Goal: Task Accomplishment & Management: Manage account settings

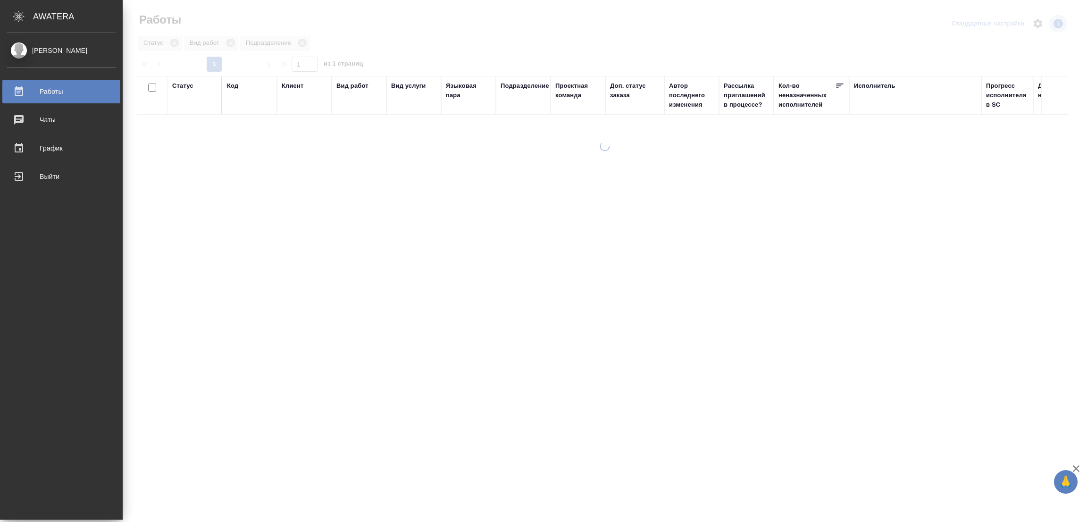
click at [310, 269] on div at bounding box center [605, 281] width 964 height 279
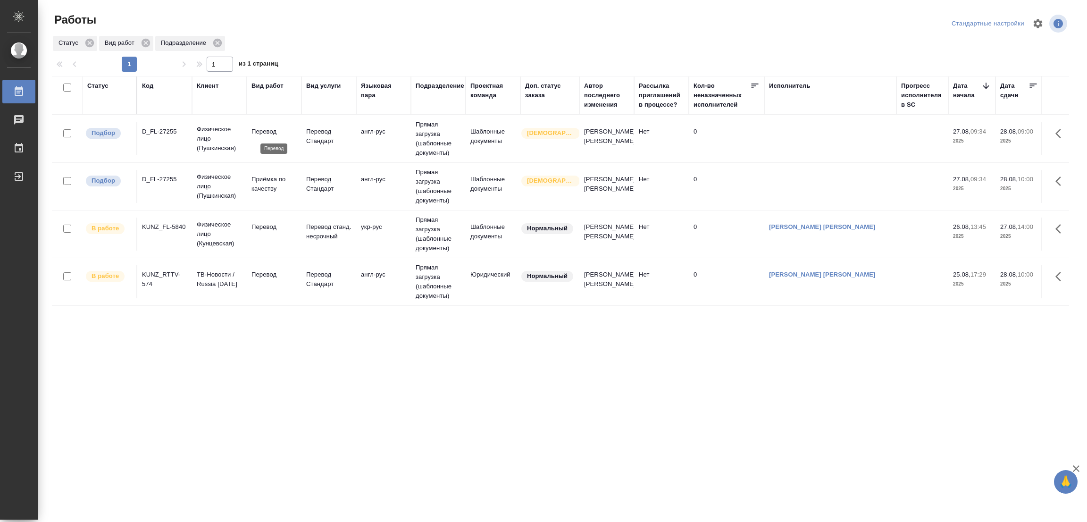
click at [265, 132] on p "Перевод" at bounding box center [273, 131] width 45 height 9
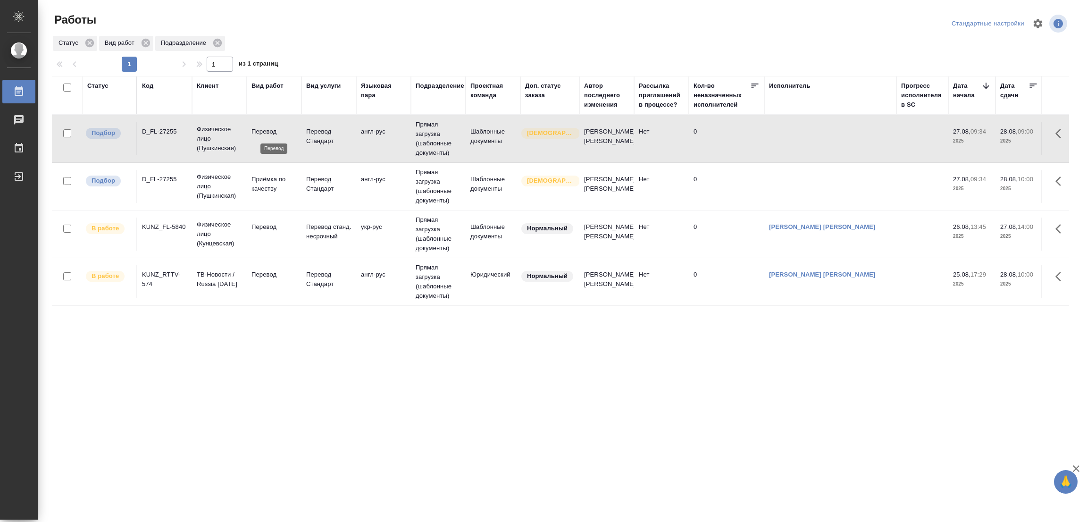
click at [265, 132] on p "Перевод" at bounding box center [273, 131] width 45 height 9
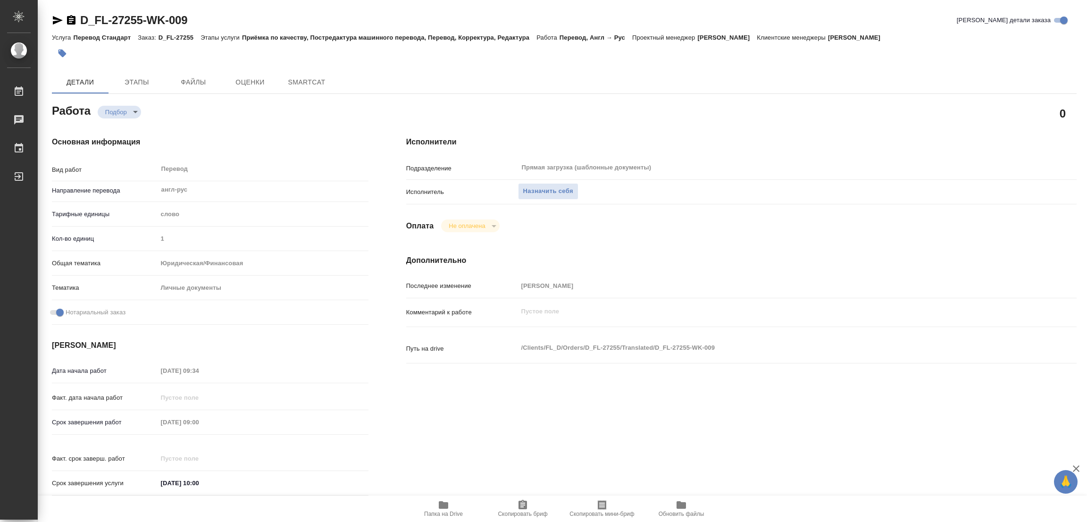
type textarea "x"
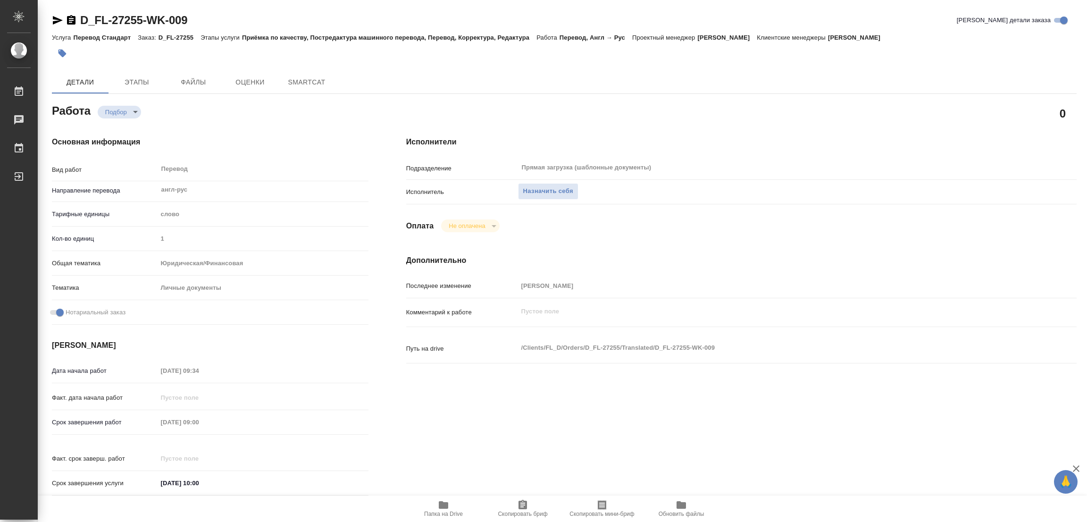
type textarea "x"
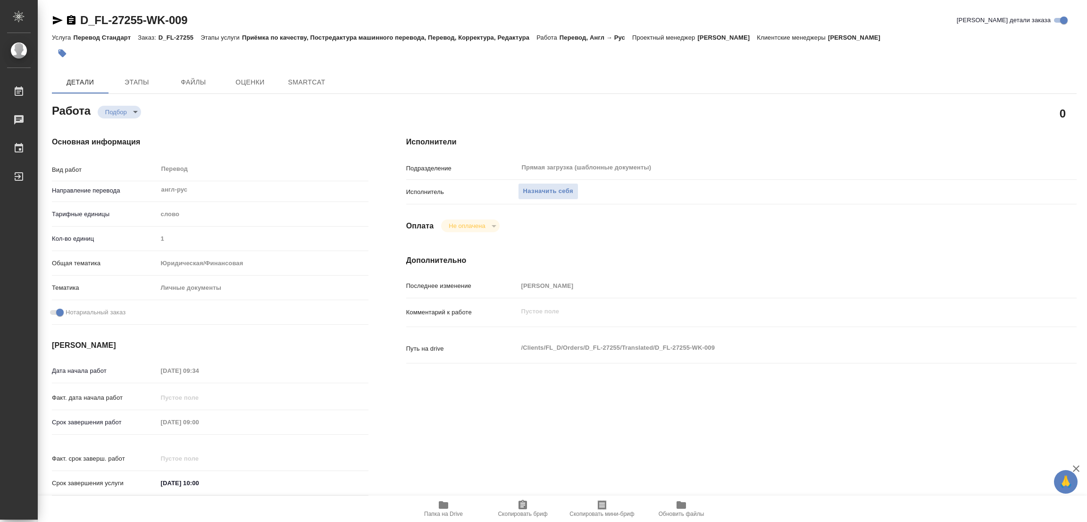
type textarea "x"
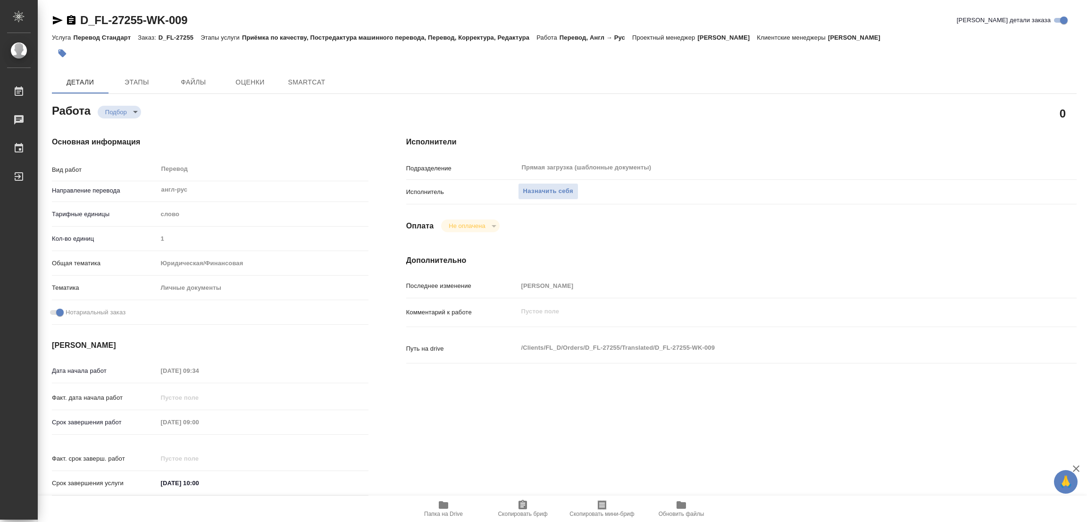
type textarea "x"
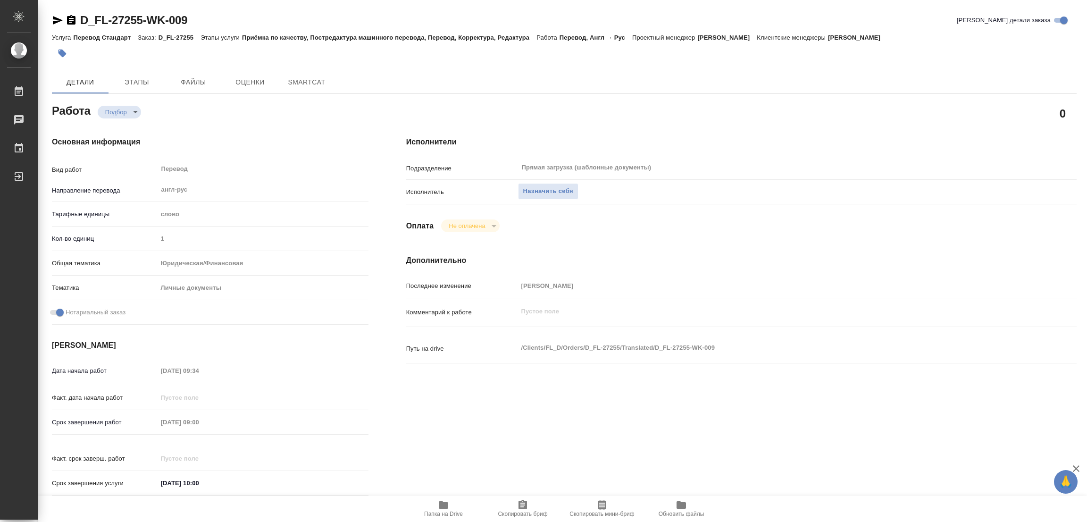
type textarea "x"
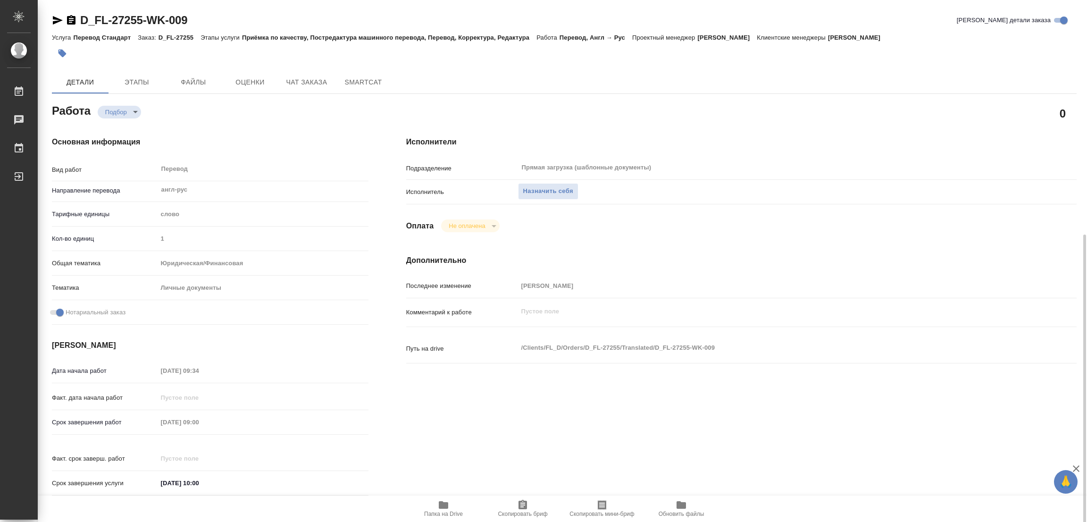
scroll to position [271, 0]
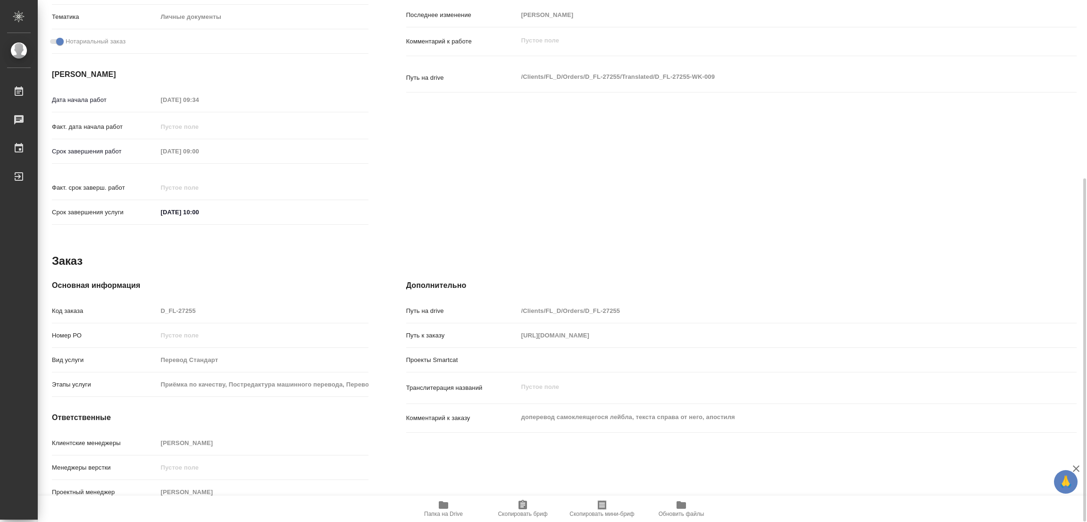
type textarea "x"
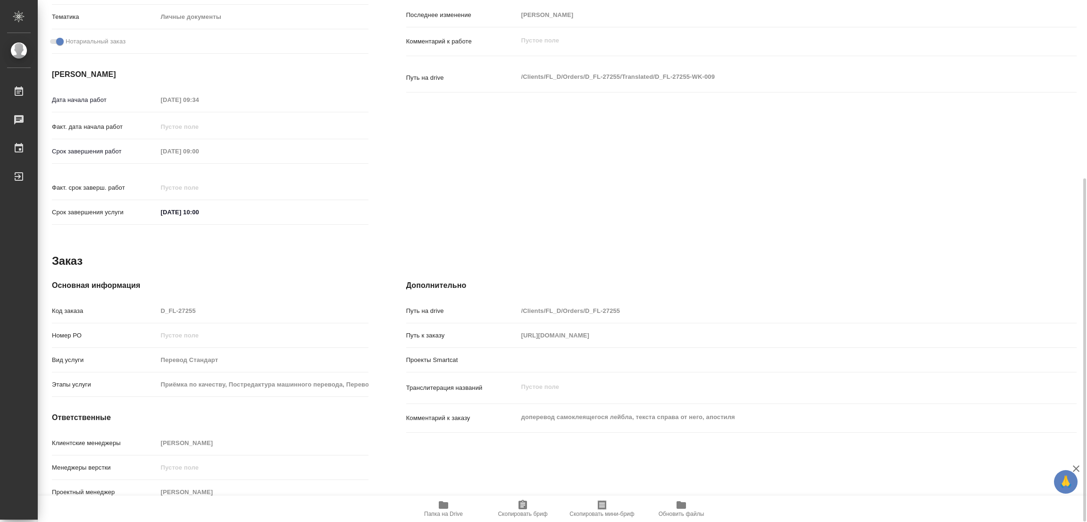
type textarea "x"
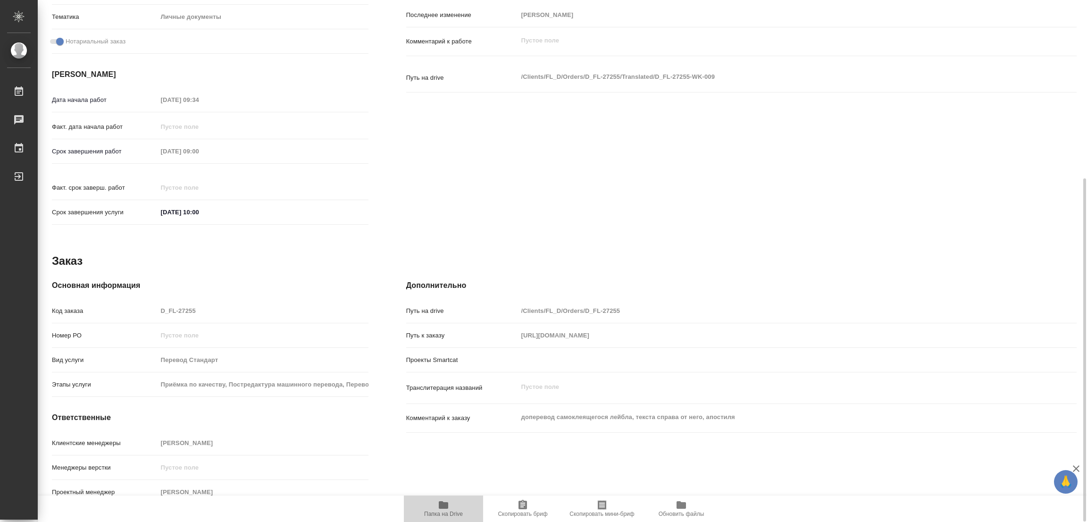
click at [441, 506] on icon "button" at bounding box center [443, 505] width 9 height 8
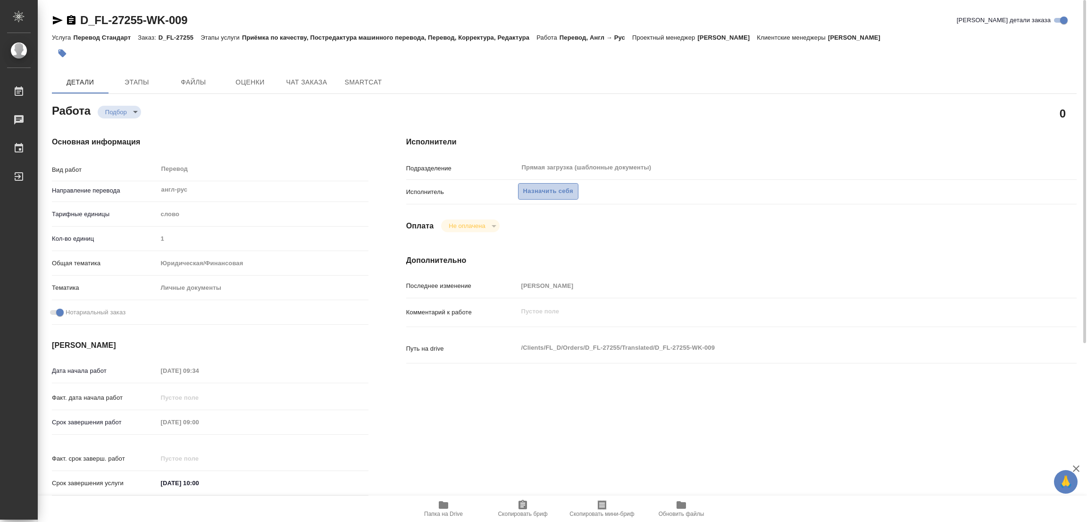
click at [547, 187] on span "Назначить себя" at bounding box center [548, 191] width 50 height 11
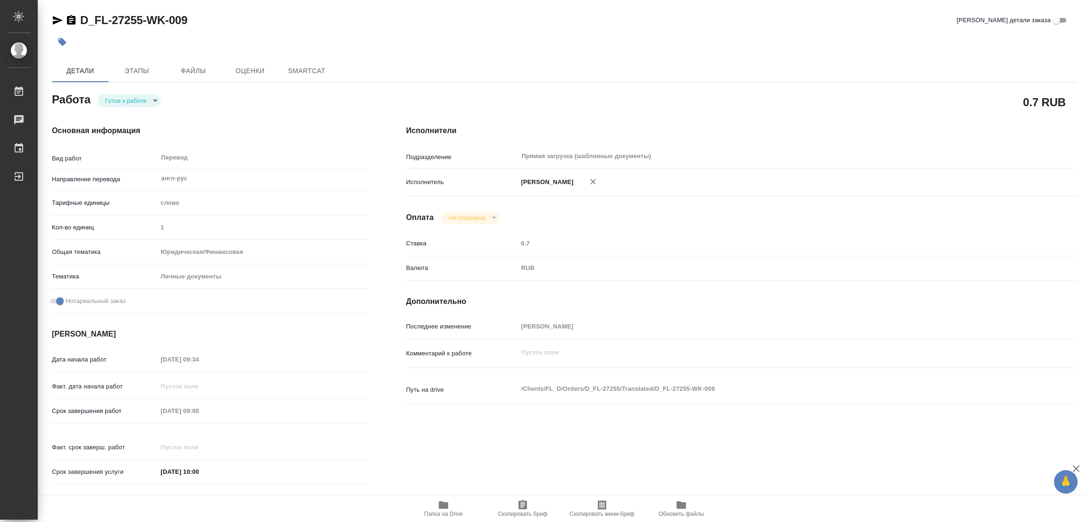
type textarea "x"
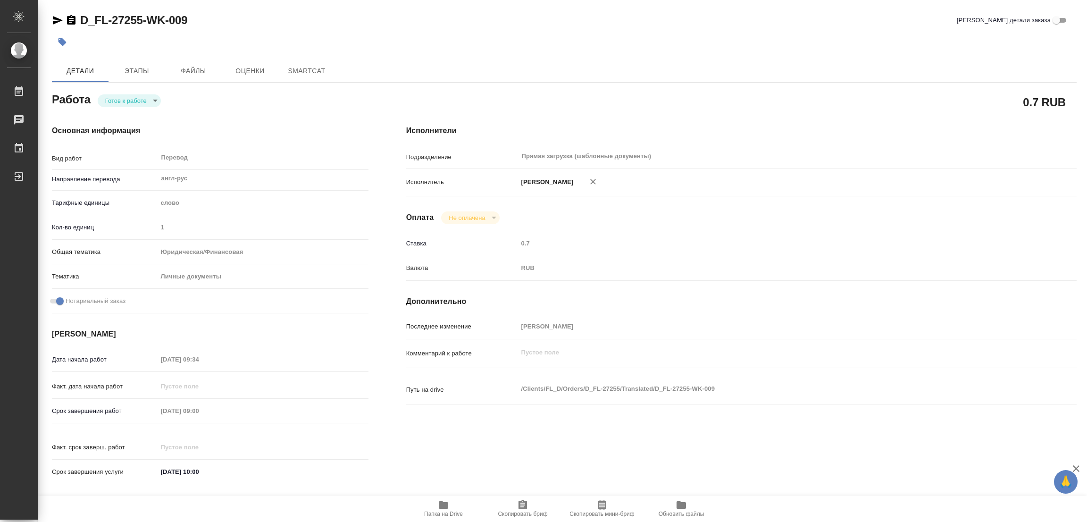
type textarea "x"
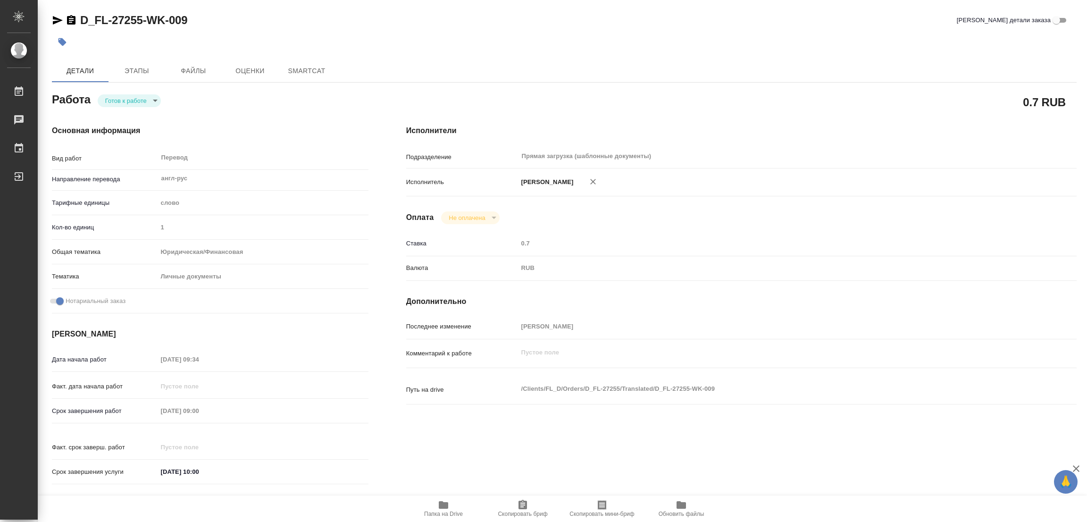
type textarea "x"
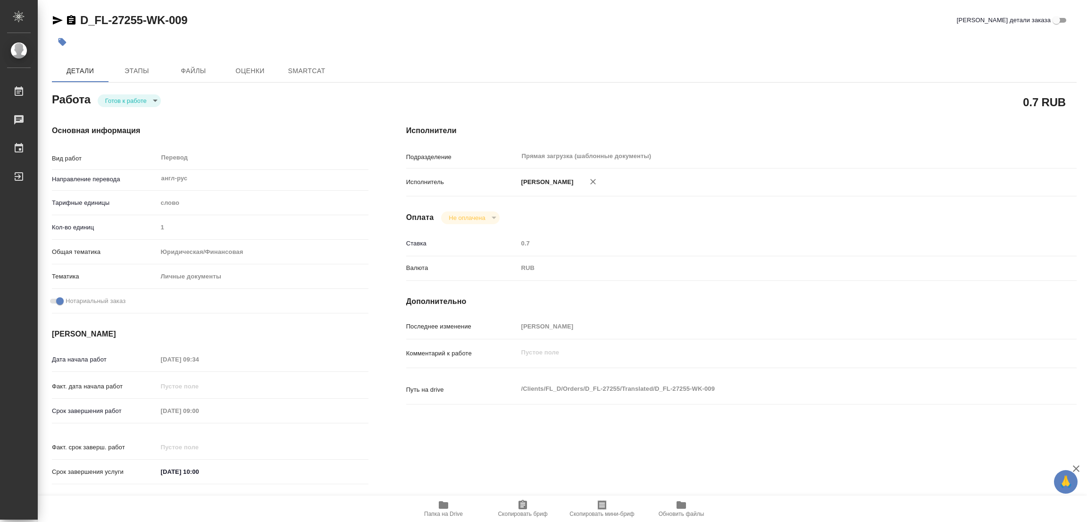
type textarea "x"
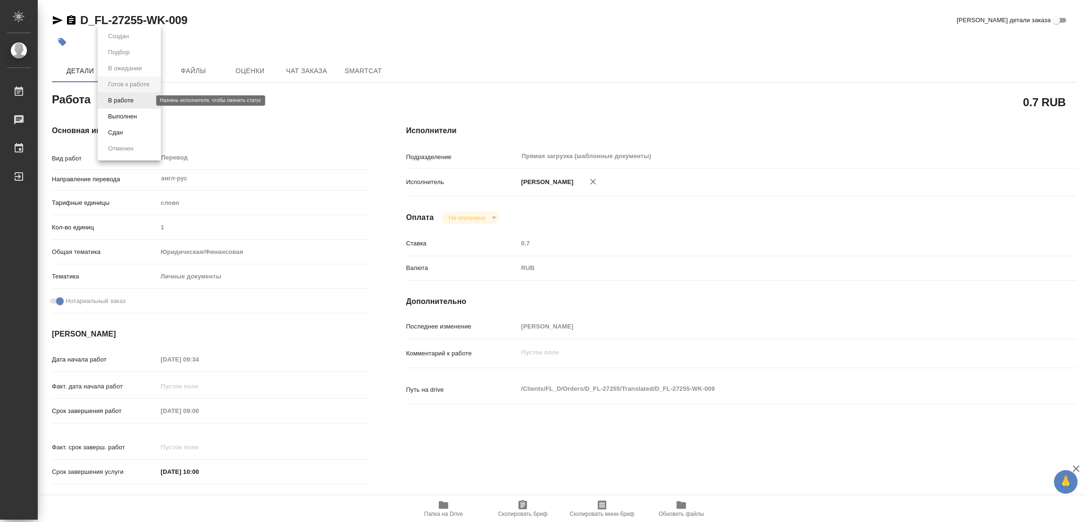
click at [117, 100] on body "🙏 .cls-1 fill:#fff; AWATERA Popova Galina Работы Чаты График Выйти D_FL-27255-W…" at bounding box center [543, 261] width 1087 height 522
click at [117, 100] on button "В работе" at bounding box center [120, 100] width 31 height 10
type textarea "x"
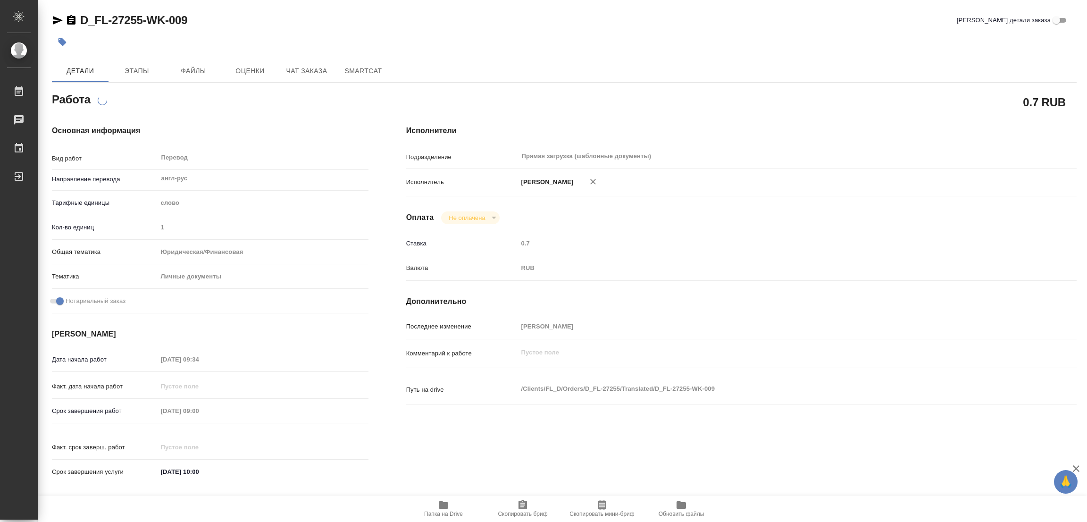
type textarea "x"
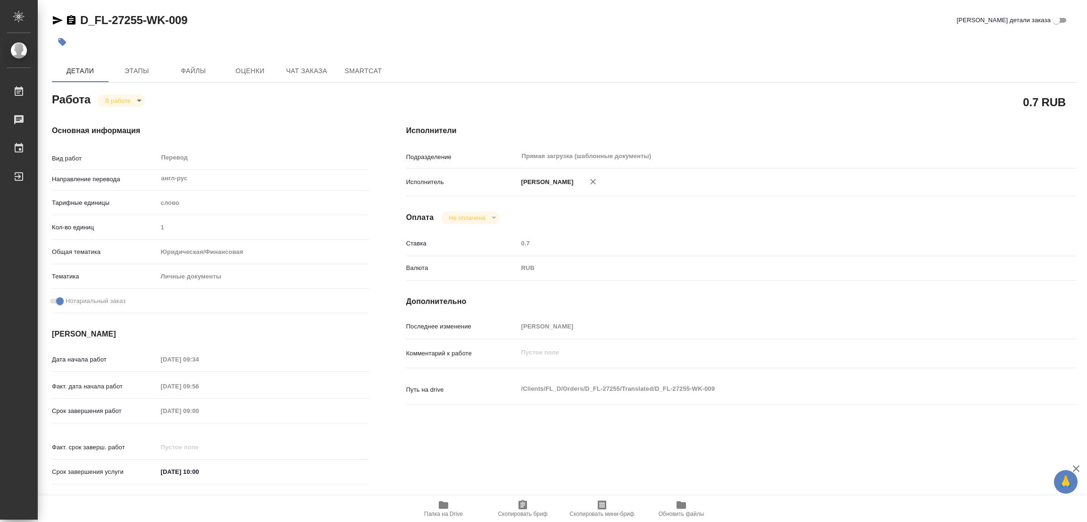
type textarea "x"
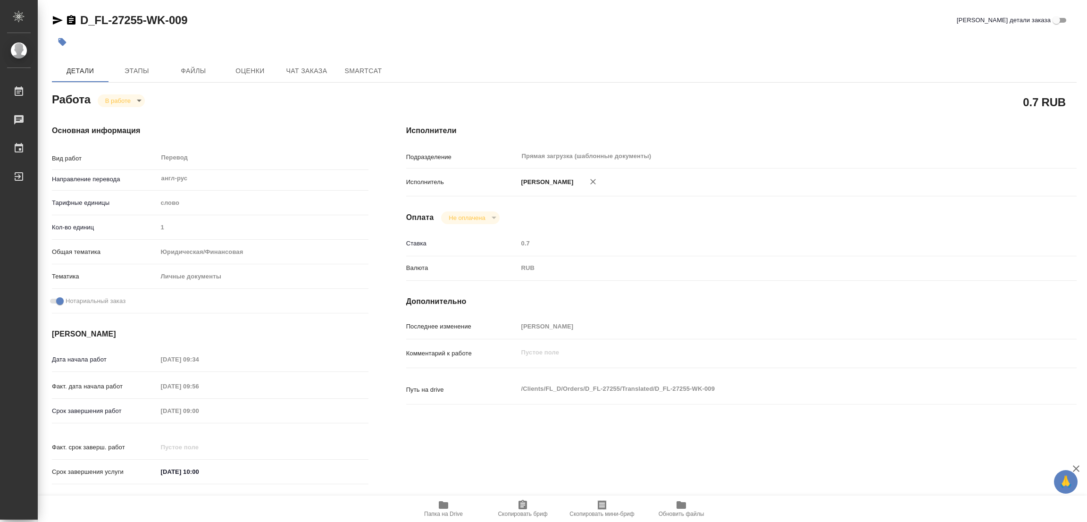
type textarea "x"
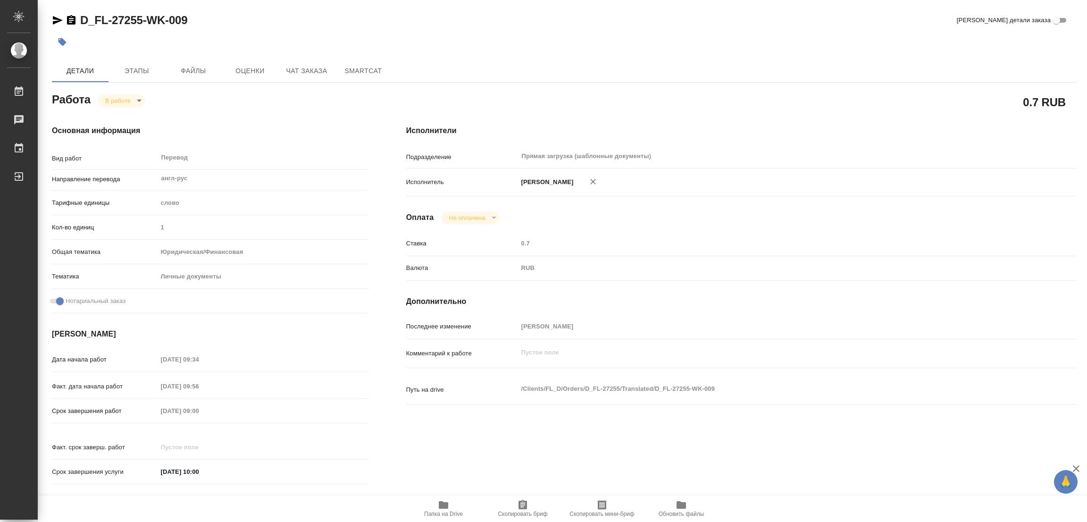
type textarea "x"
